Goal: Information Seeking & Learning: Learn about a topic

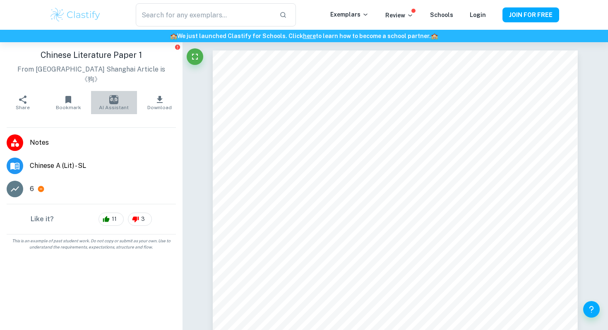
click at [113, 95] on img "button" at bounding box center [113, 99] width 9 height 9
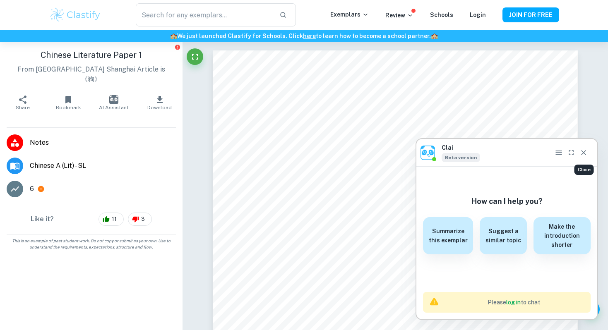
click at [586, 154] on icon "Close" at bounding box center [584, 153] width 8 height 8
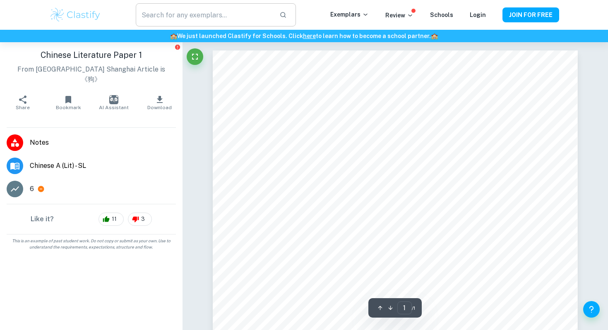
click at [165, 13] on input "text" at bounding box center [204, 14] width 137 height 23
drag, startPoint x: 42, startPoint y: 55, endPoint x: 73, endPoint y: 54, distance: 31.5
click at [73, 54] on h1 "Chinese Literature Paper 1" at bounding box center [91, 55] width 169 height 12
copy h1 "Chinese"
click at [164, 14] on input "text" at bounding box center [204, 14] width 137 height 23
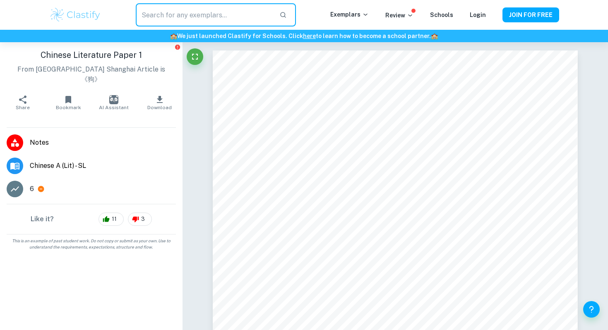
paste input "Chinese"
type input "Chinese Paper 2"
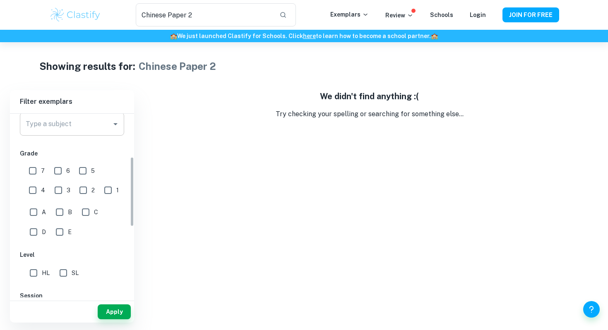
scroll to position [113, 0]
click at [52, 178] on div "3" at bounding box center [64, 186] width 25 height 19
click at [34, 172] on input "7" at bounding box center [32, 169] width 17 height 17
checkbox input "false"
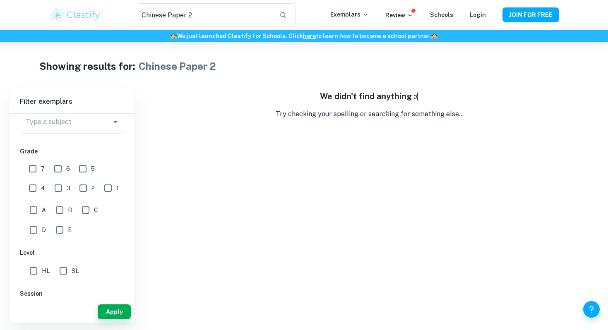
click at [98, 222] on div "A B C D E" at bounding box center [74, 219] width 108 height 40
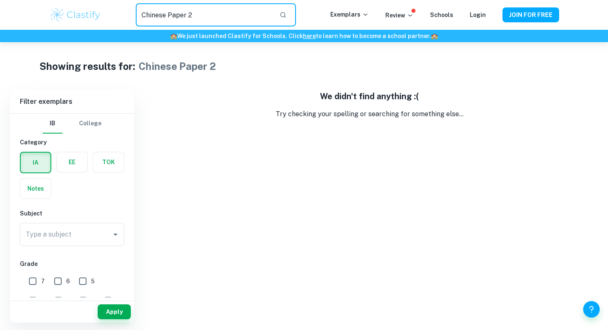
drag, startPoint x: 168, startPoint y: 14, endPoint x: 122, endPoint y: 19, distance: 45.8
click at [122, 19] on div "Chinese Paper 2 ​" at bounding box center [215, 14] width 229 height 23
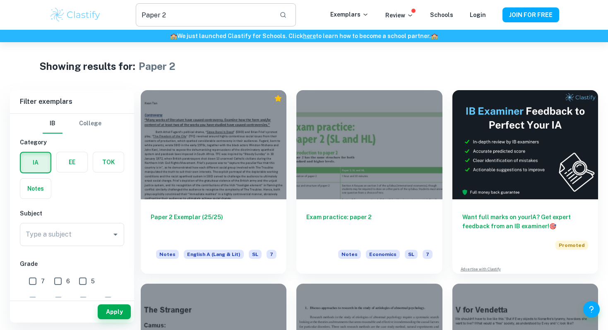
click at [145, 14] on input "Paper 2" at bounding box center [204, 14] width 137 height 23
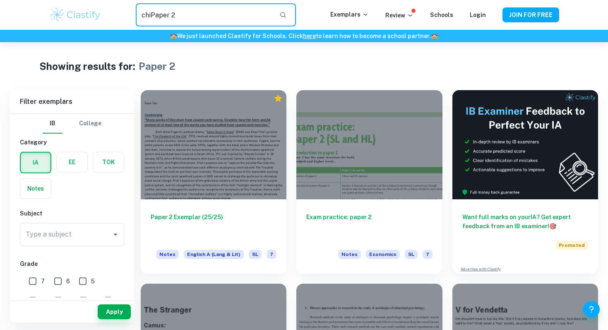
type input "chinPaper 2"
